Goal: Find specific page/section: Find specific page/section

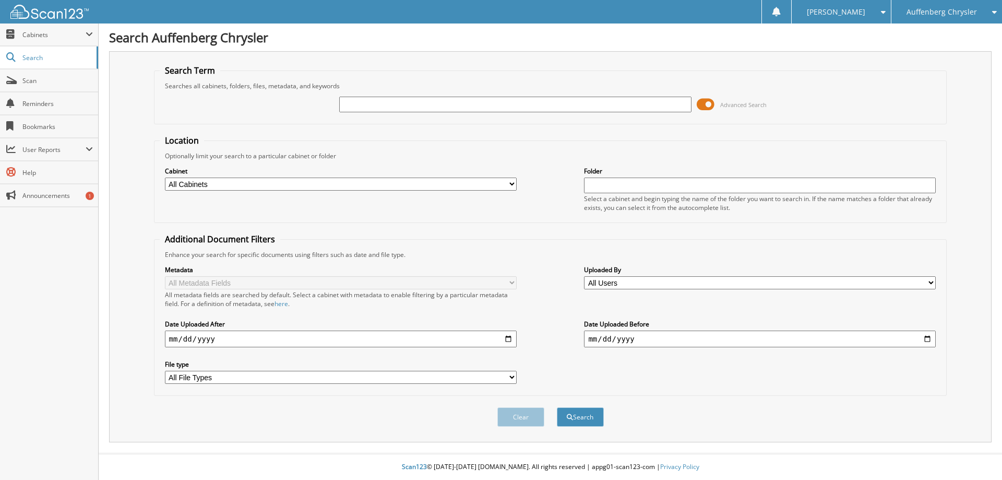
click at [709, 102] on span at bounding box center [706, 105] width 18 height 16
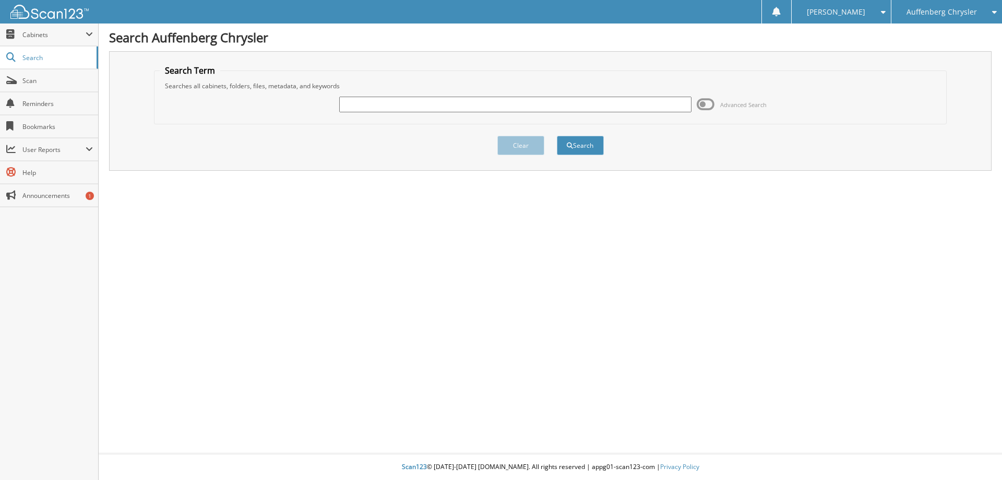
click at [389, 103] on input "text" at bounding box center [515, 105] width 352 height 16
click at [363, 374] on div "Search Auffenberg Chrysler Search Term Searches all cabinets, folders, files, m…" at bounding box center [550, 240] width 903 height 480
click at [433, 99] on input "text" at bounding box center [515, 105] width 352 height 16
type input "921050"
click at [557, 136] on button "Search" at bounding box center [580, 145] width 47 height 19
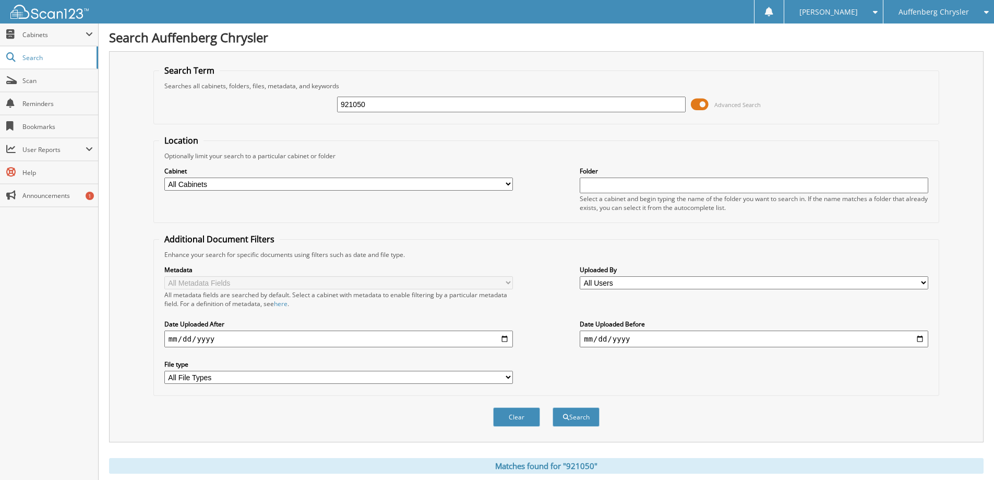
click at [699, 108] on span at bounding box center [700, 105] width 18 height 16
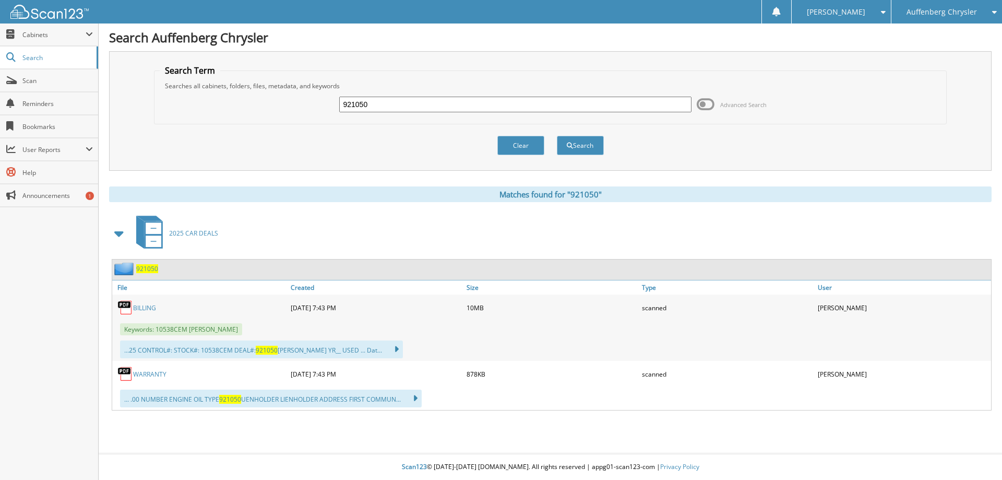
click at [144, 307] on link "BILLING" at bounding box center [144, 307] width 23 height 9
click at [769, 153] on div "Clear Search" at bounding box center [550, 145] width 793 height 42
click at [579, 147] on button "Search" at bounding box center [580, 145] width 47 height 19
